Goal: Browse casually: Explore the website without a specific task or goal

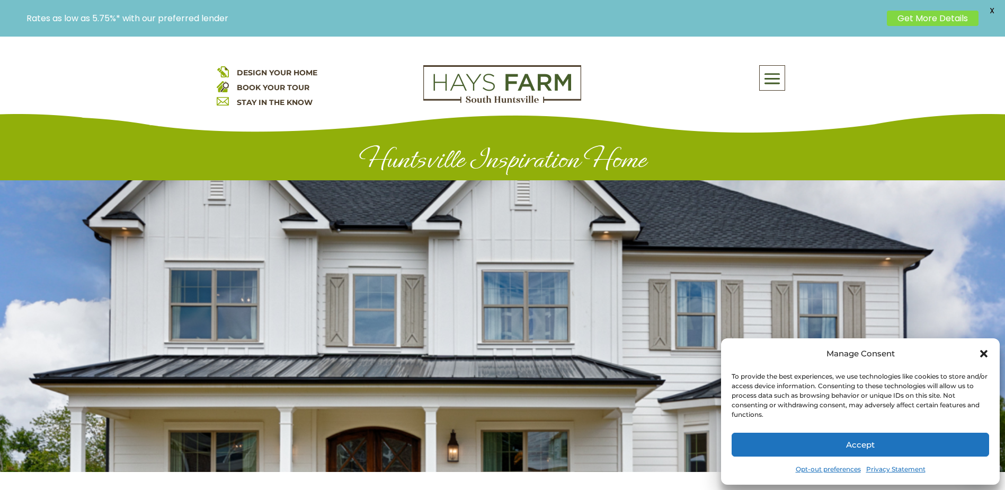
click at [986, 351] on icon "Close dialog" at bounding box center [983, 353] width 7 height 7
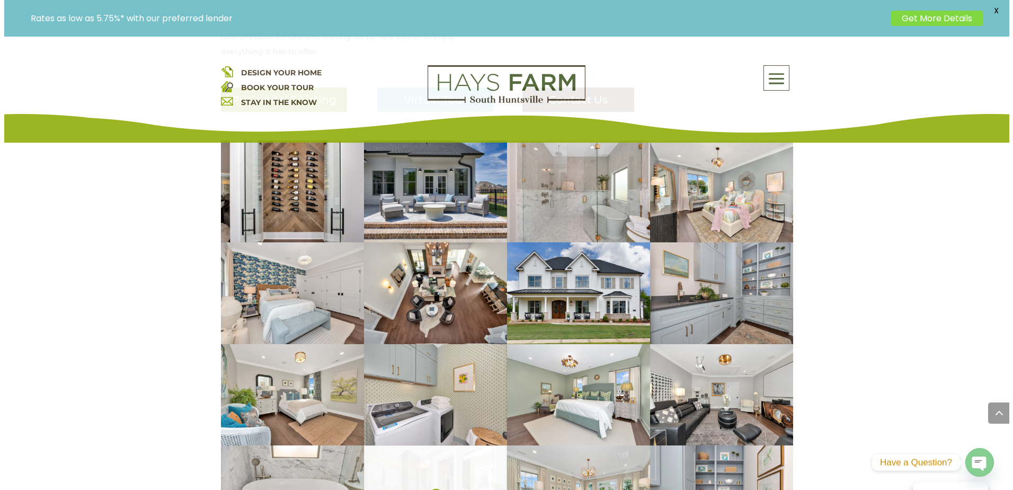
scroll to position [530, 0]
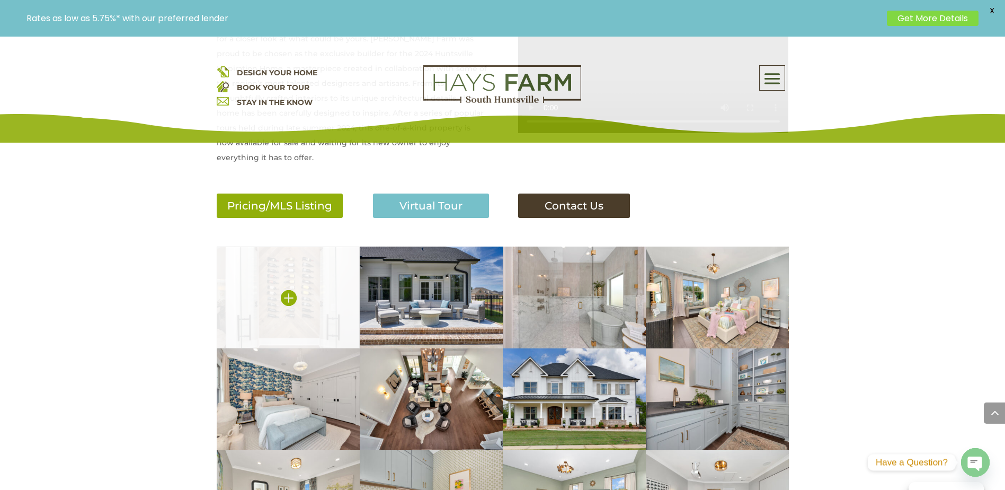
click at [318, 263] on img at bounding box center [288, 297] width 143 height 102
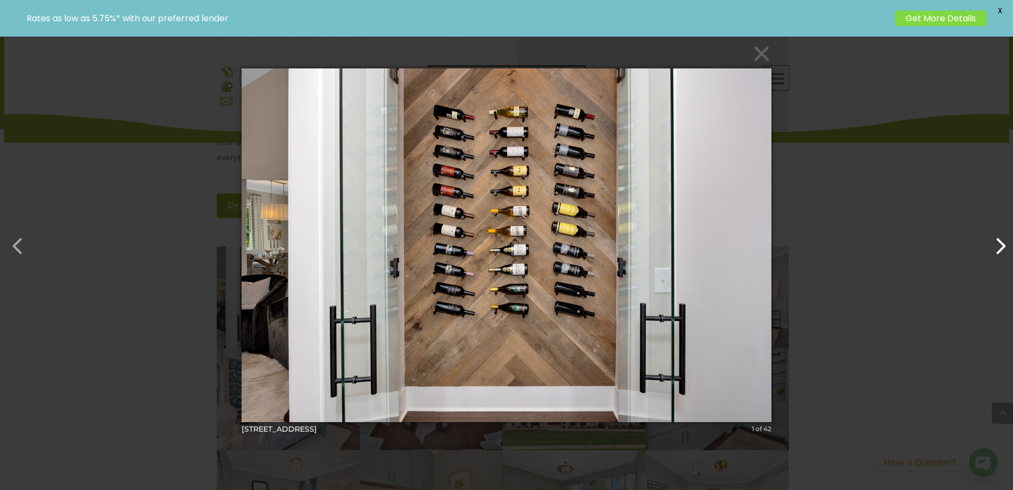
click at [1001, 253] on button "button" at bounding box center [995, 240] width 25 height 25
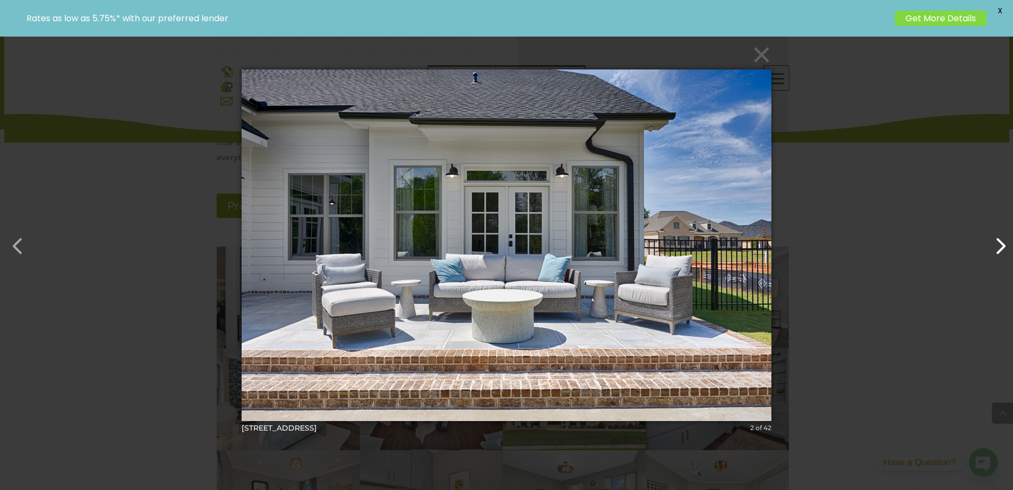
click at [1001, 253] on button "button" at bounding box center [995, 240] width 25 height 25
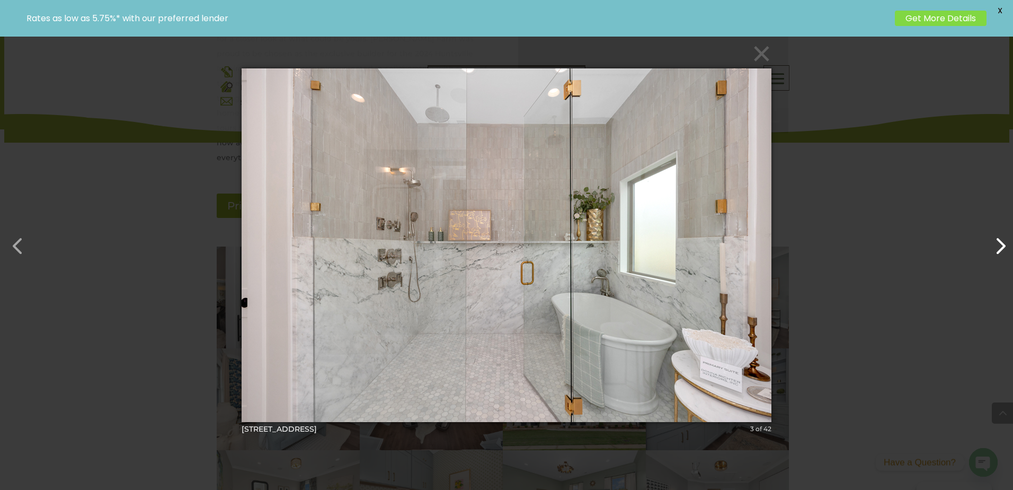
click at [1001, 253] on button "button" at bounding box center [995, 240] width 25 height 25
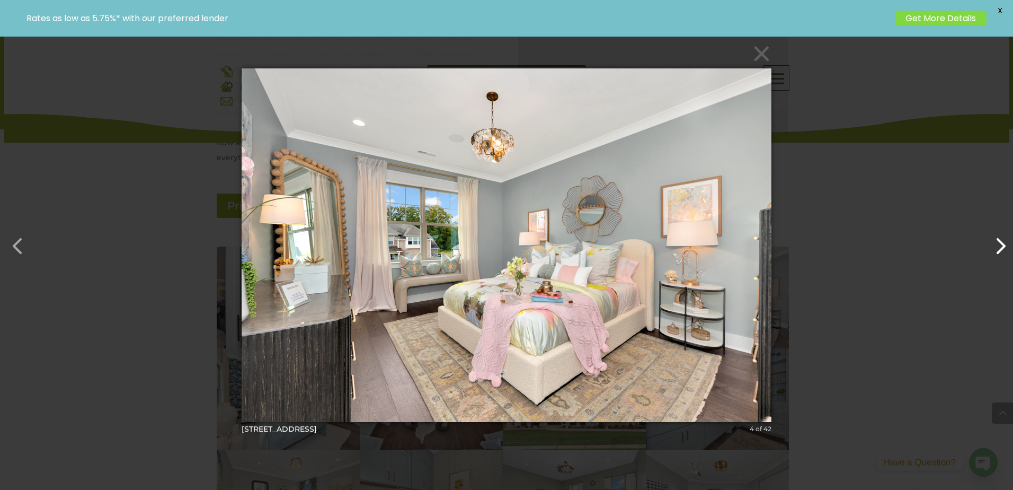
click at [1001, 253] on button "button" at bounding box center [995, 240] width 25 height 25
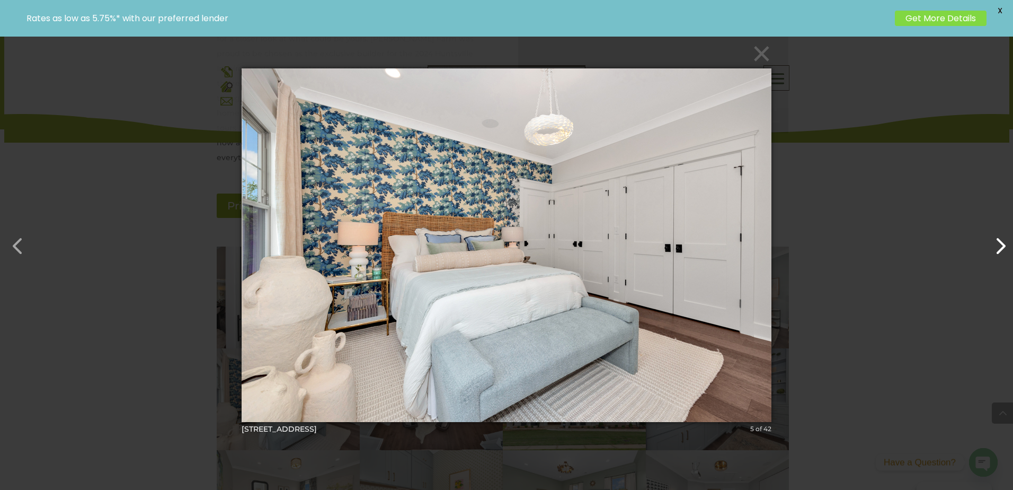
click at [1001, 253] on button "button" at bounding box center [995, 240] width 25 height 25
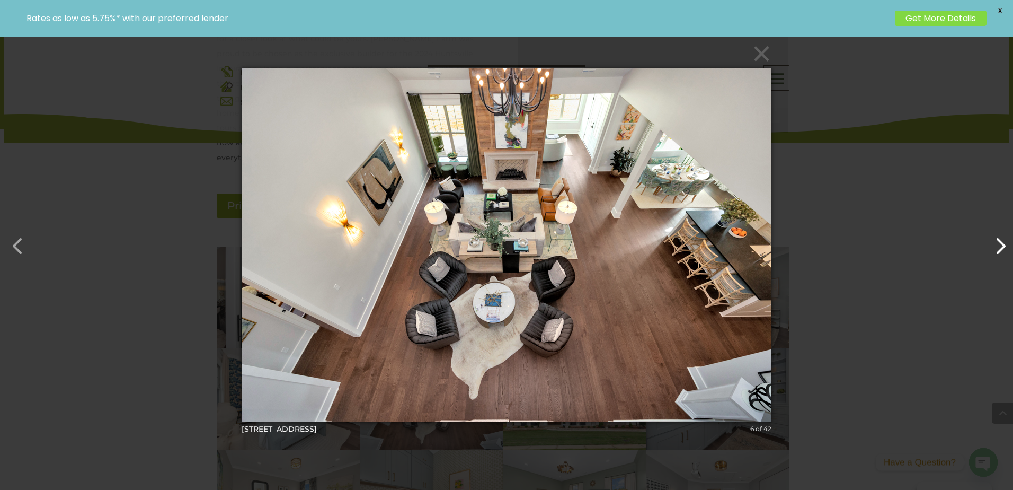
click at [1001, 253] on button "button" at bounding box center [995, 240] width 25 height 25
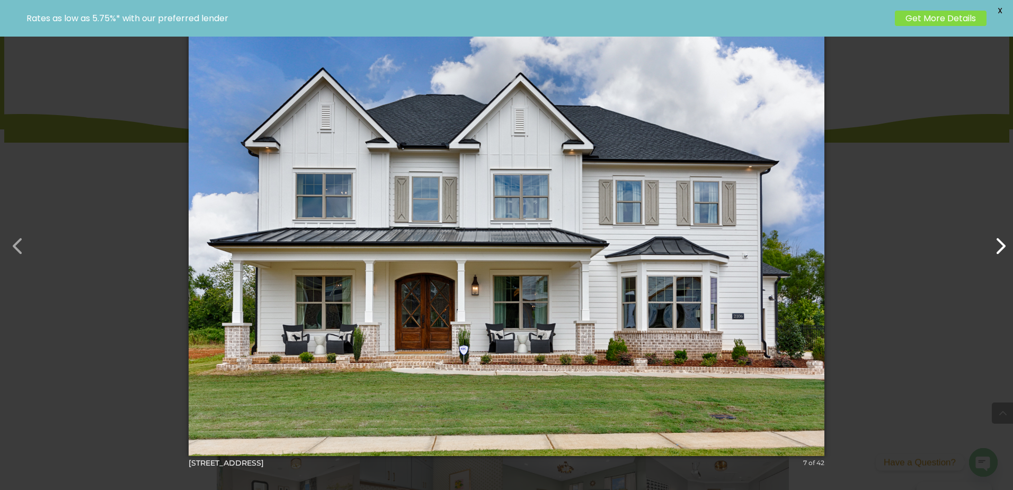
click at [1001, 253] on button "button" at bounding box center [995, 240] width 25 height 25
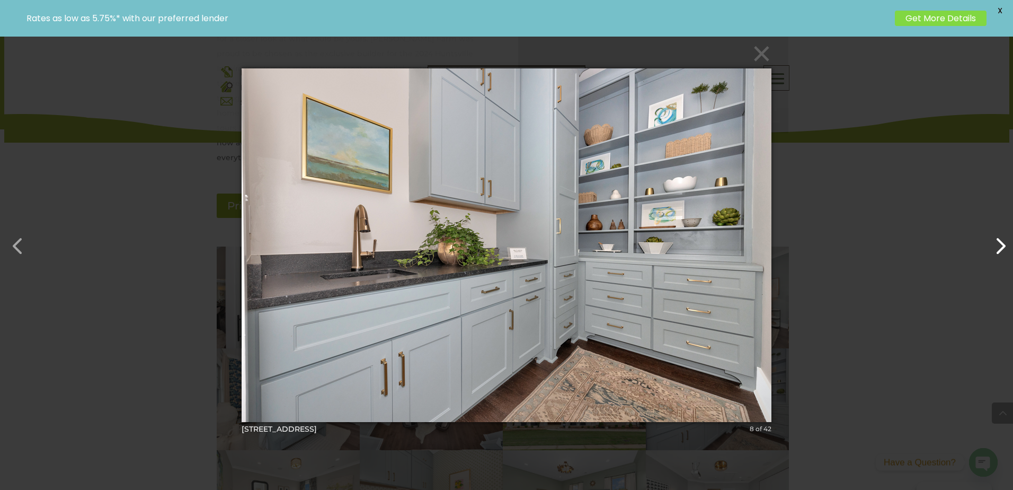
click at [1001, 253] on button "button" at bounding box center [995, 240] width 25 height 25
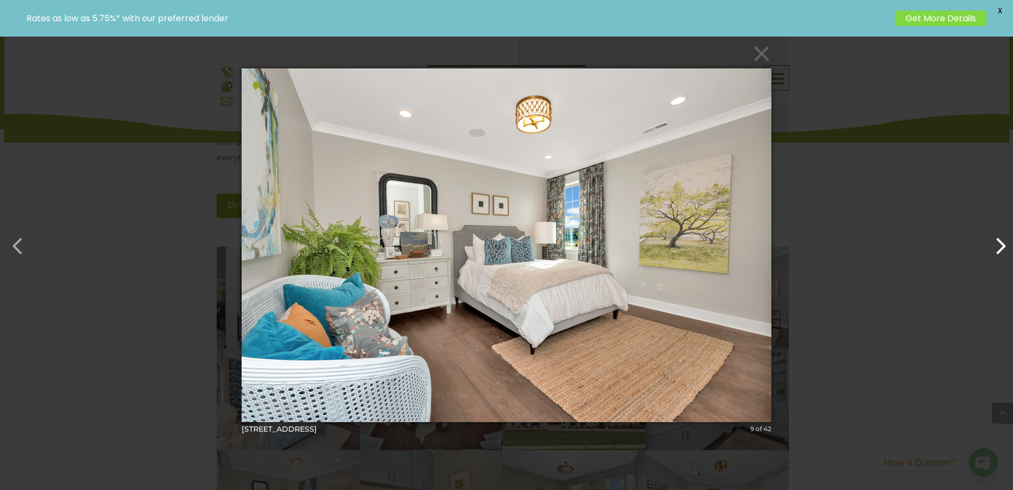
click at [1001, 253] on button "button" at bounding box center [995, 240] width 25 height 25
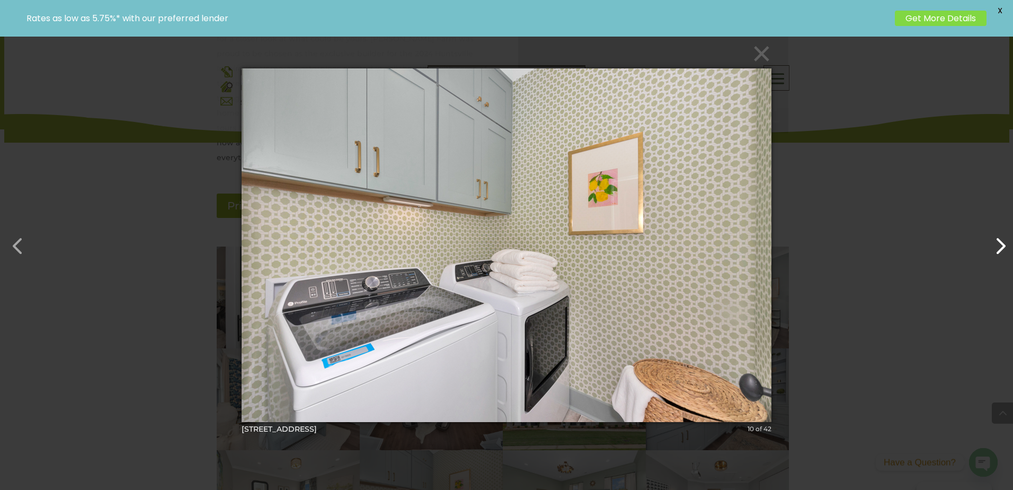
click at [1001, 253] on button "button" at bounding box center [995, 240] width 25 height 25
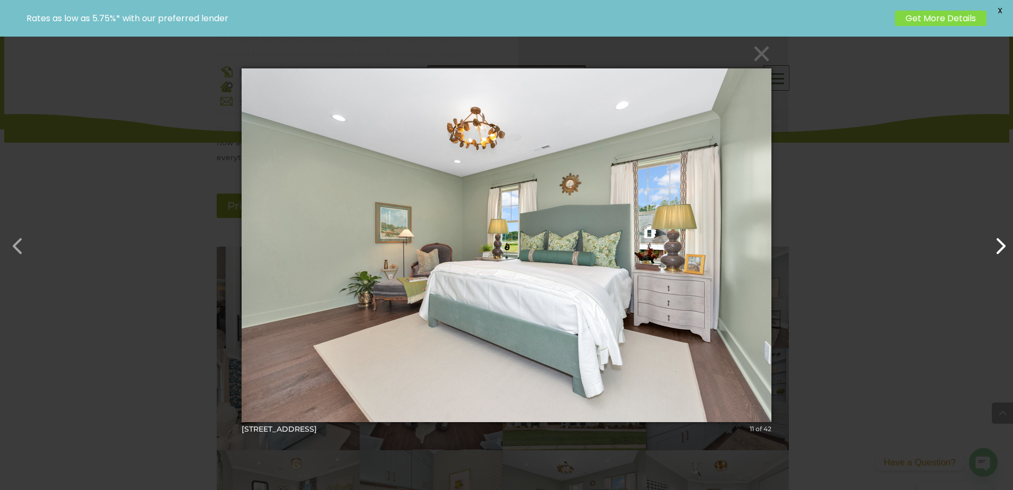
click at [1001, 253] on button "button" at bounding box center [995, 240] width 25 height 25
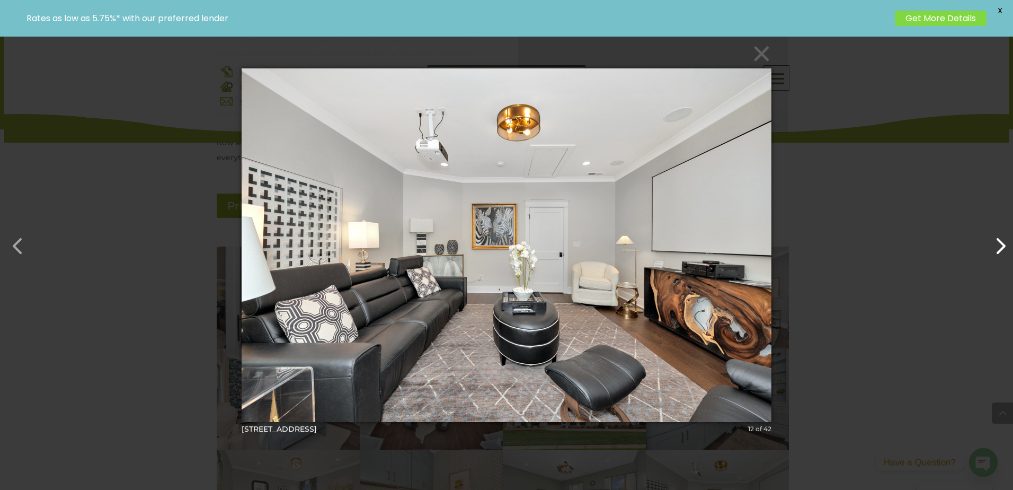
click at [1001, 253] on button "button" at bounding box center [995, 240] width 25 height 25
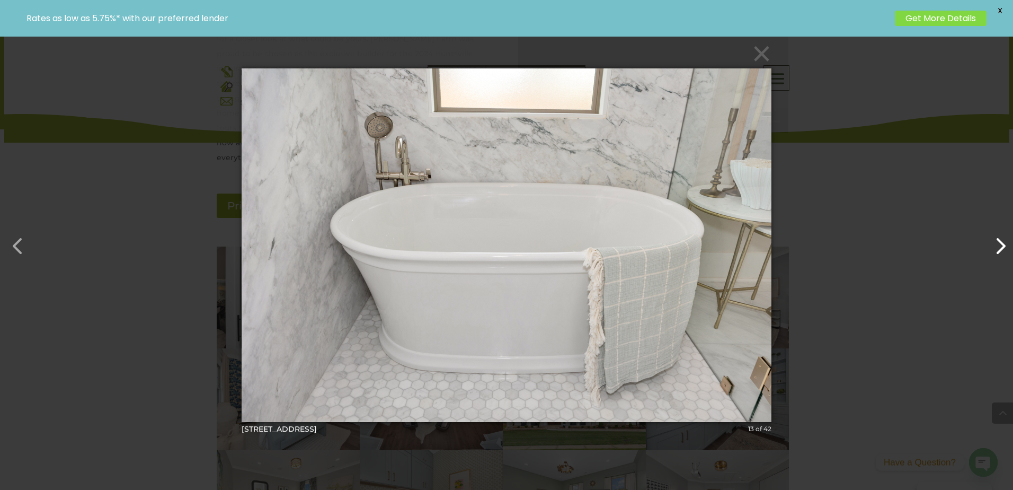
click at [1001, 253] on button "button" at bounding box center [995, 240] width 25 height 25
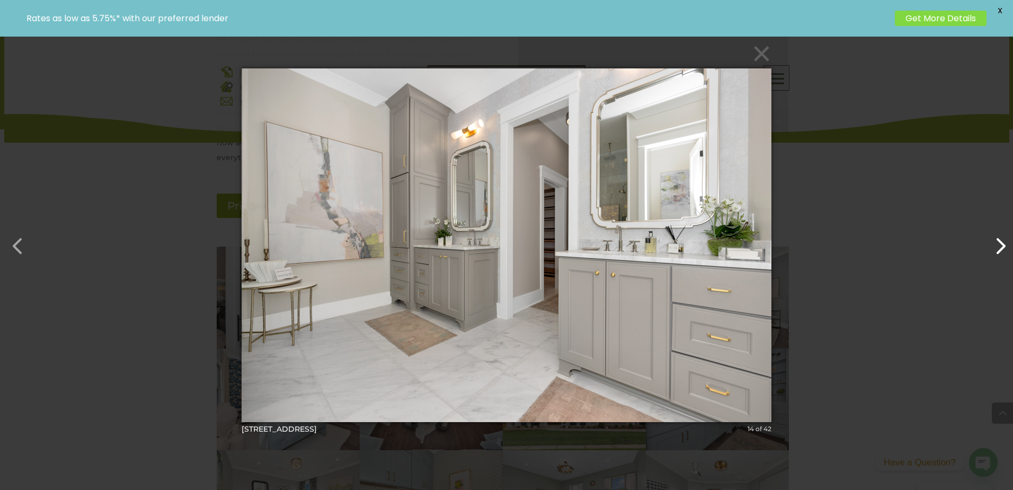
click at [1001, 253] on button "button" at bounding box center [995, 240] width 25 height 25
